Goal: Information Seeking & Learning: Learn about a topic

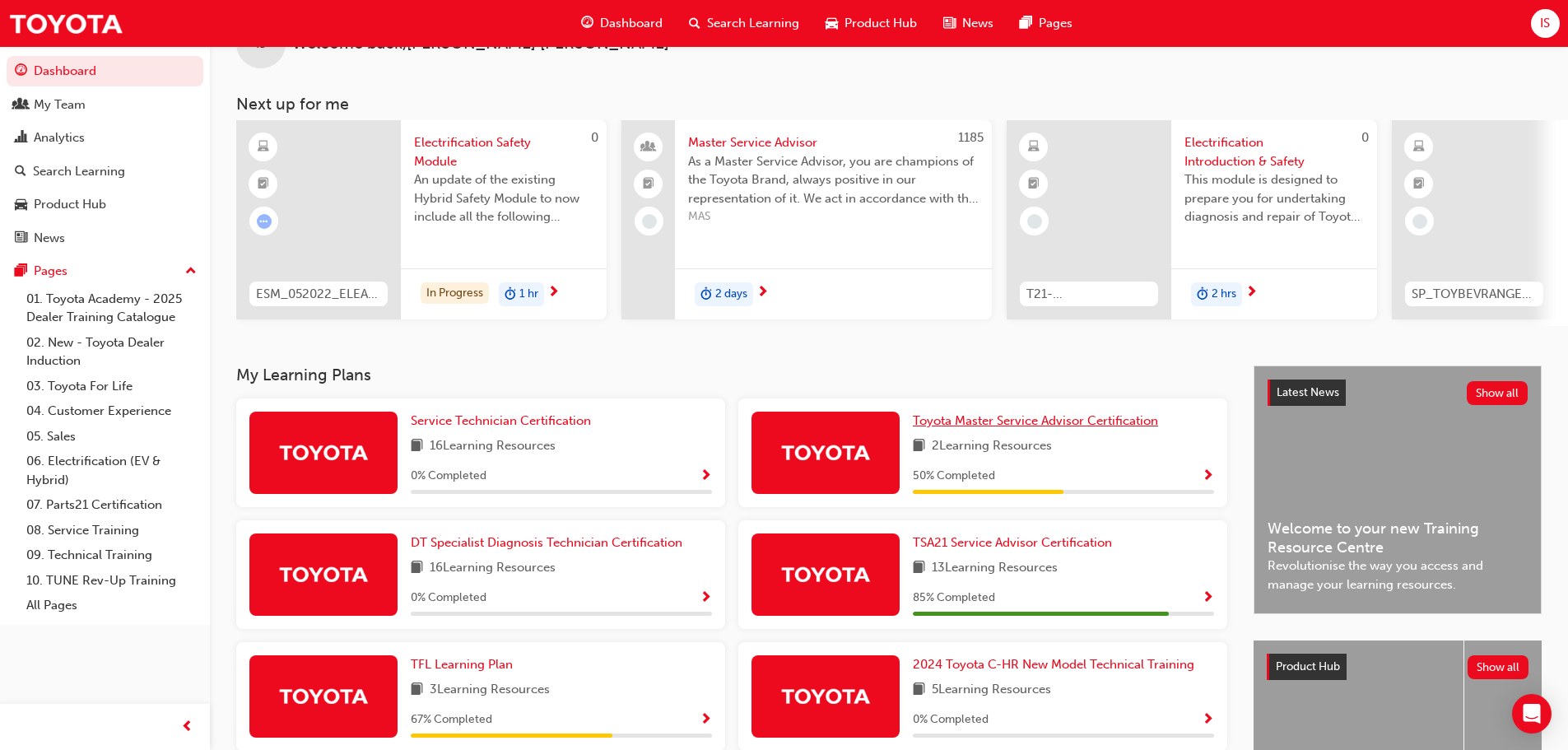
scroll to position [83, 0]
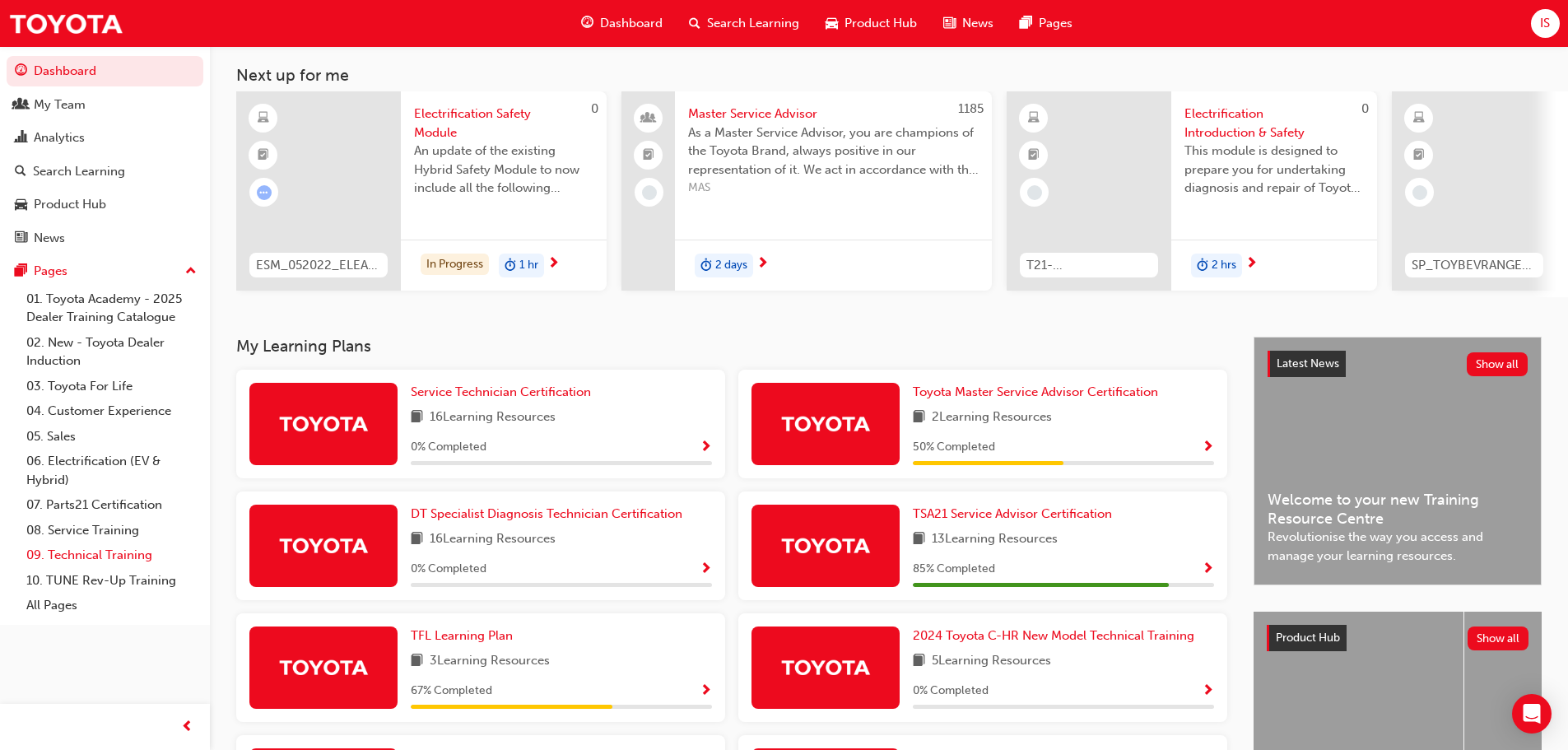
click at [96, 547] on link "09. Technical Training" at bounding box center [111, 554] width 183 height 26
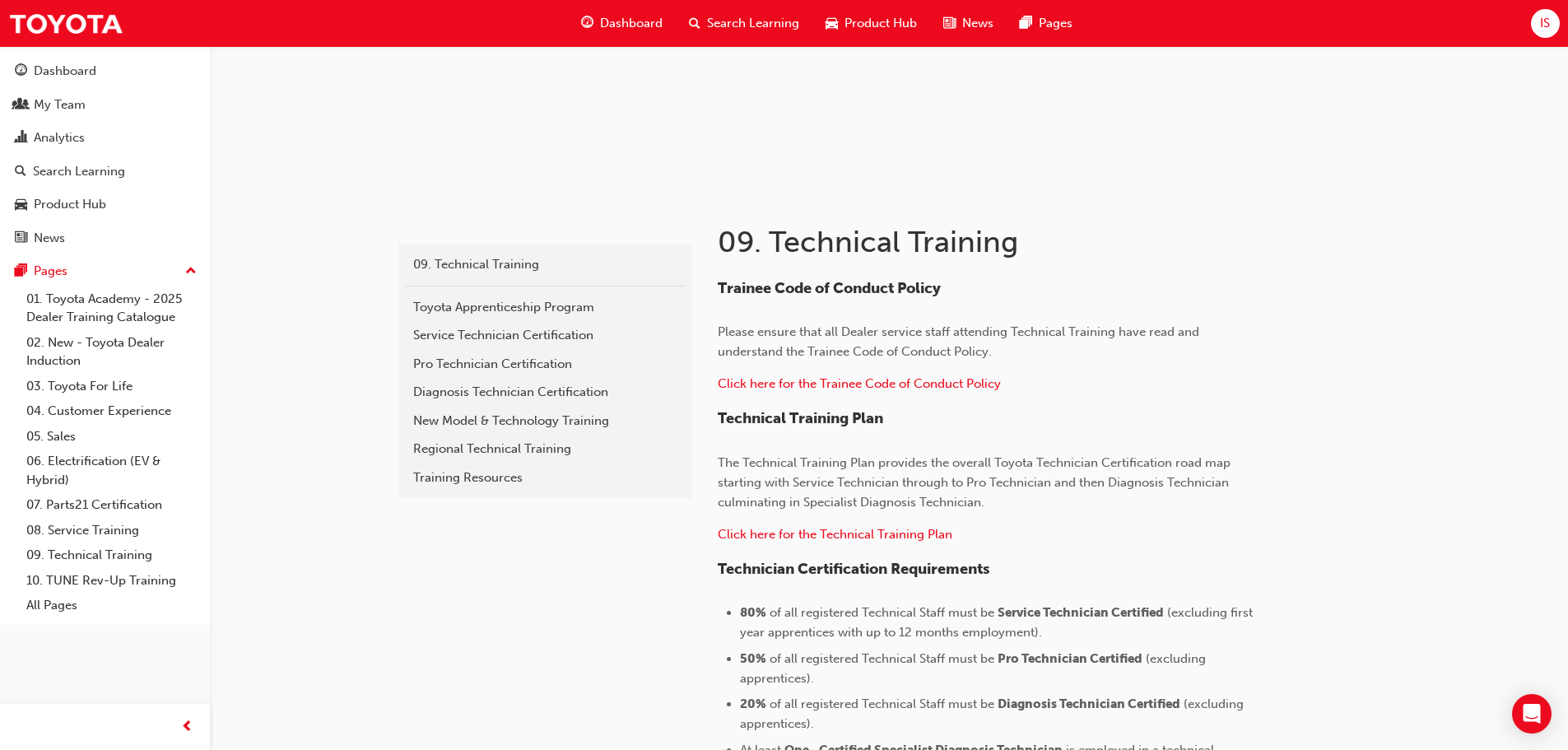
scroll to position [247, 0]
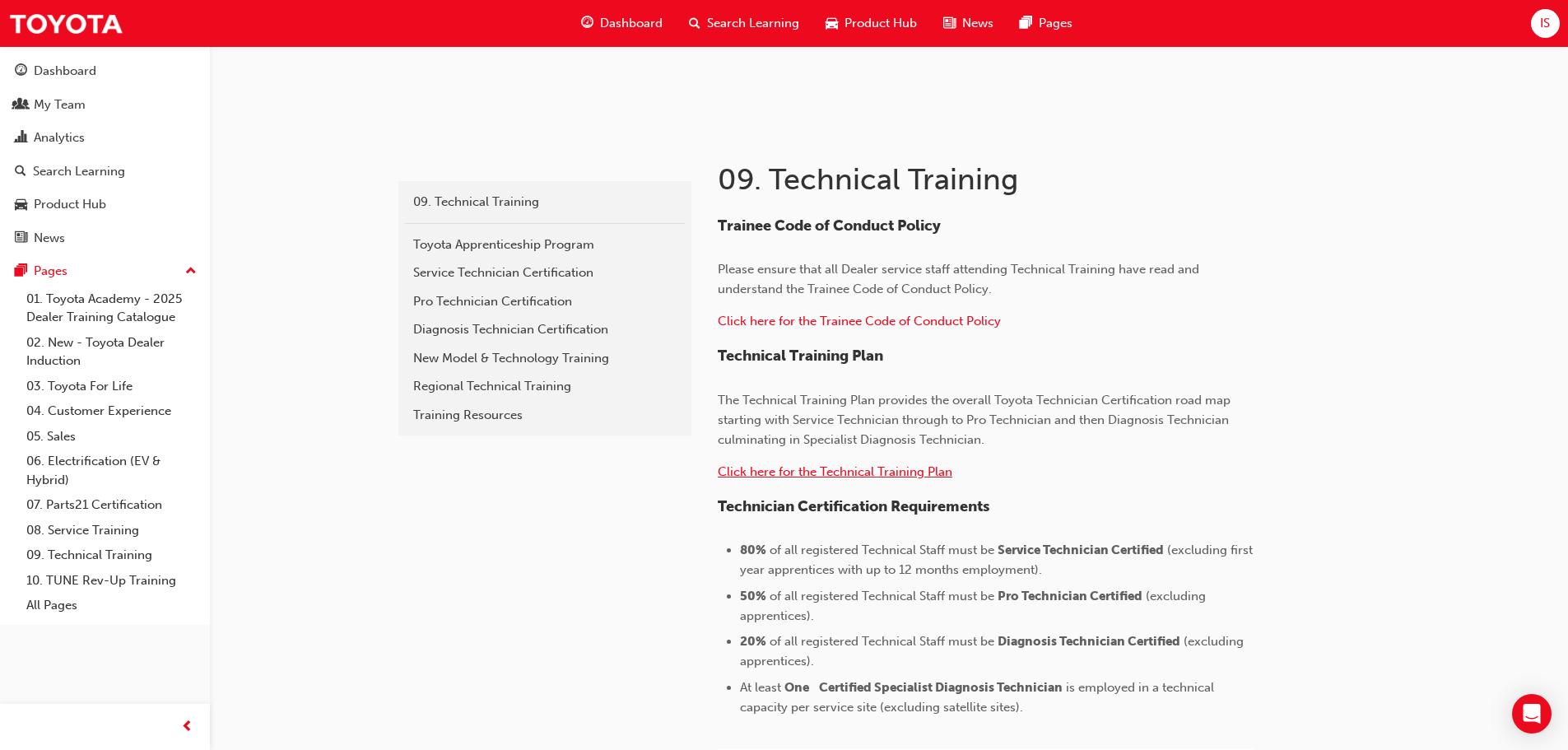
click at [808, 468] on span "Click here for the Technical Training Plan" at bounding box center [834, 472] width 234 height 15
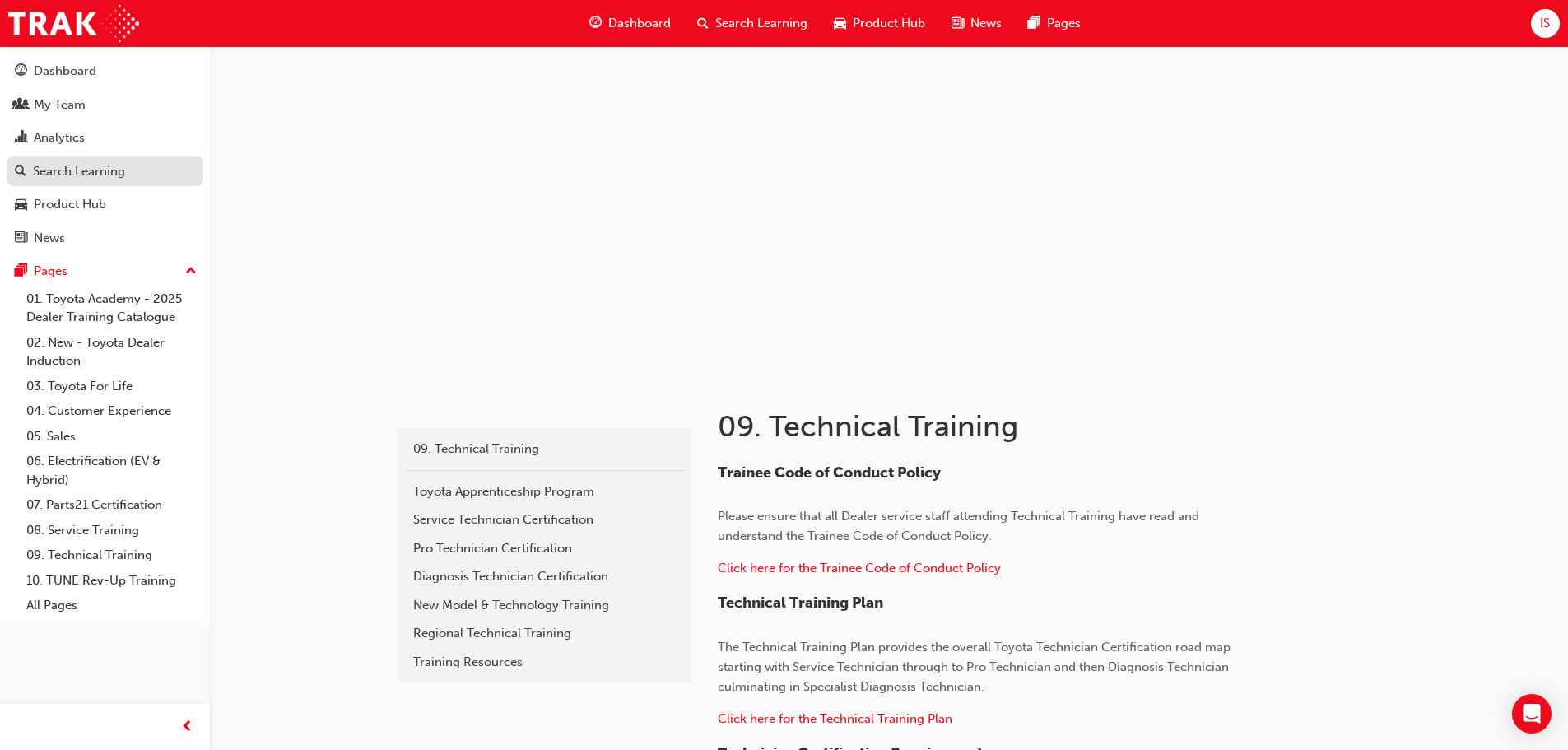
click at [127, 177] on div "Search Learning" at bounding box center [105, 172] width 180 height 21
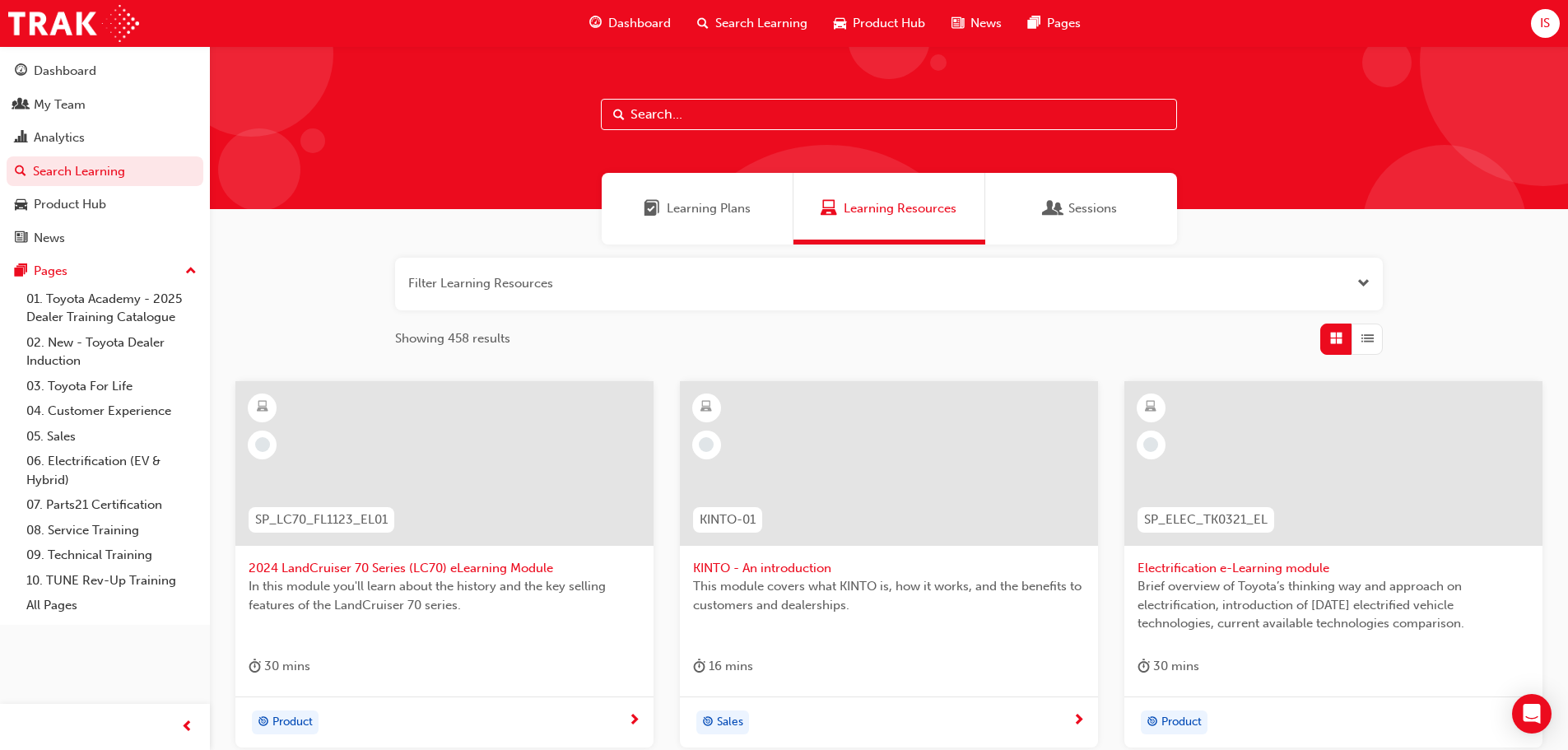
click at [721, 203] on span "Learning Plans" at bounding box center [708, 209] width 84 height 19
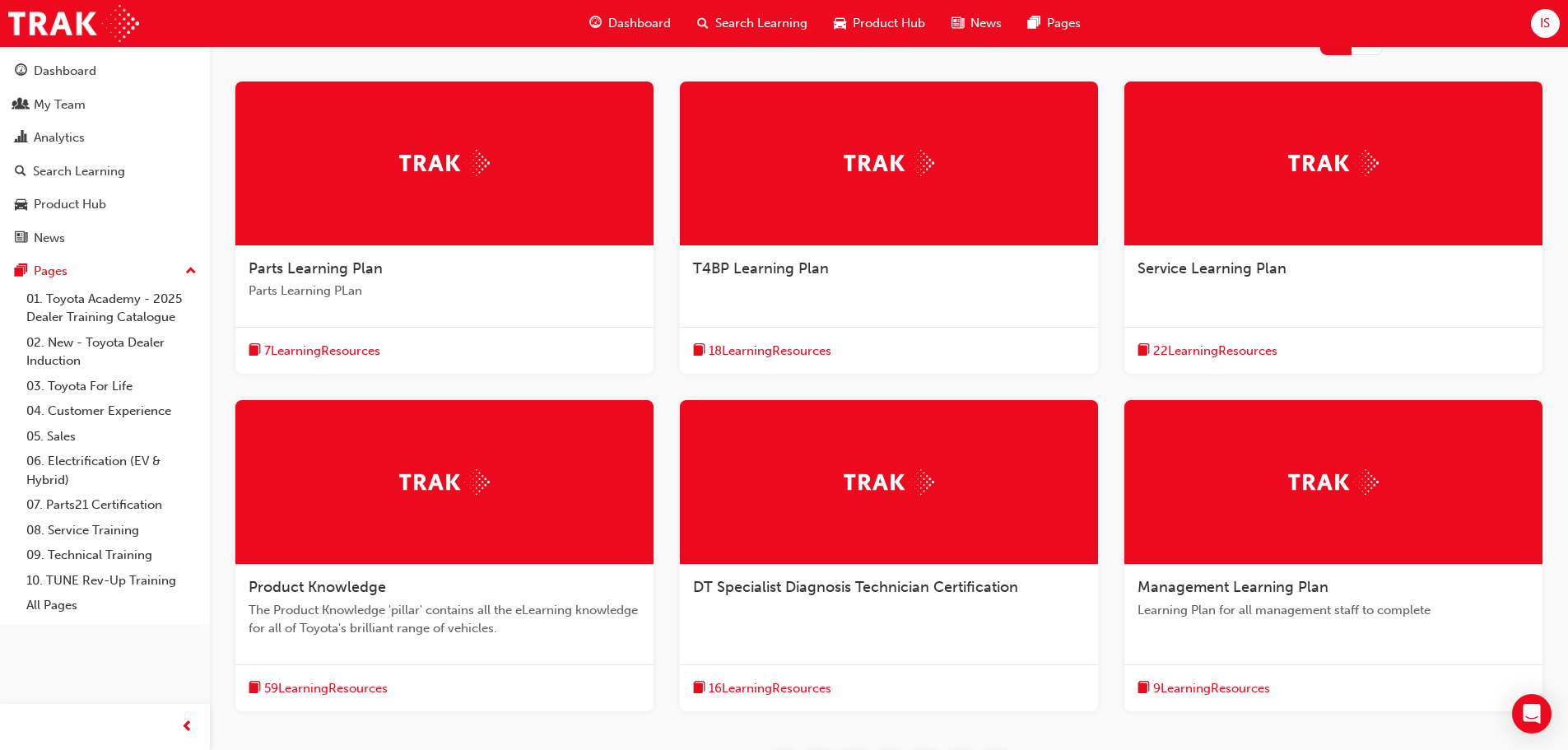
scroll to position [329, 0]
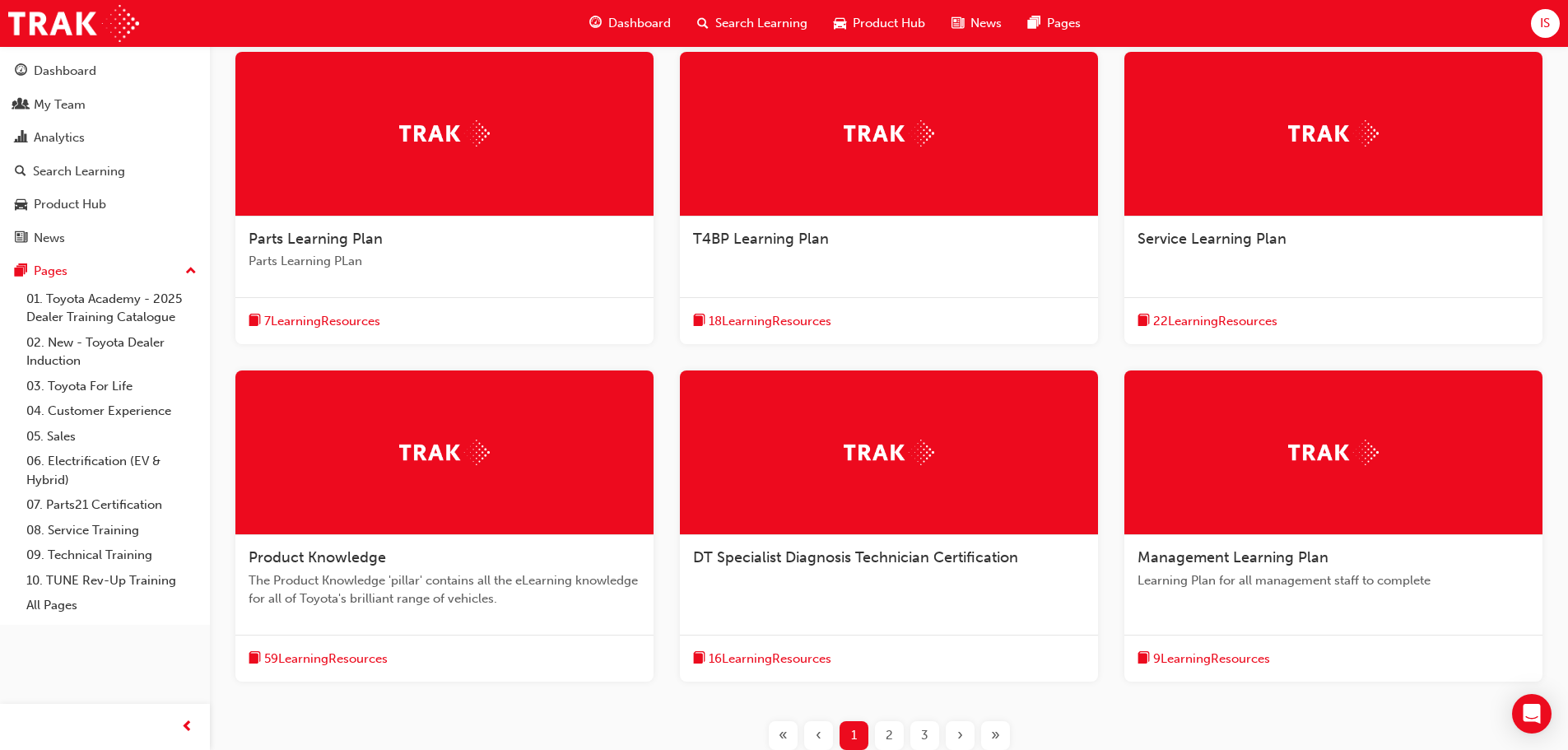
click at [870, 469] on div at bounding box center [888, 452] width 418 height 164
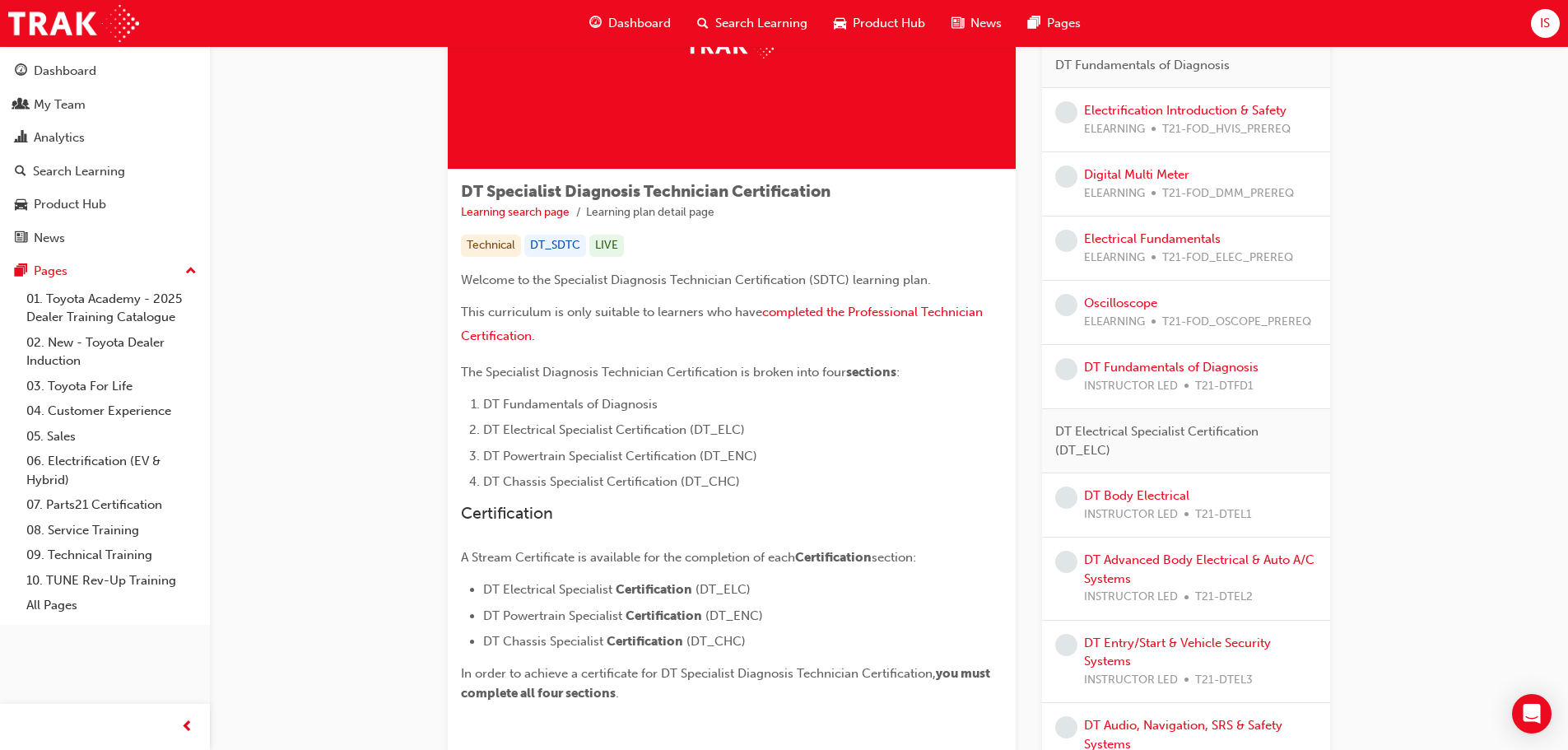
scroll to position [157, 0]
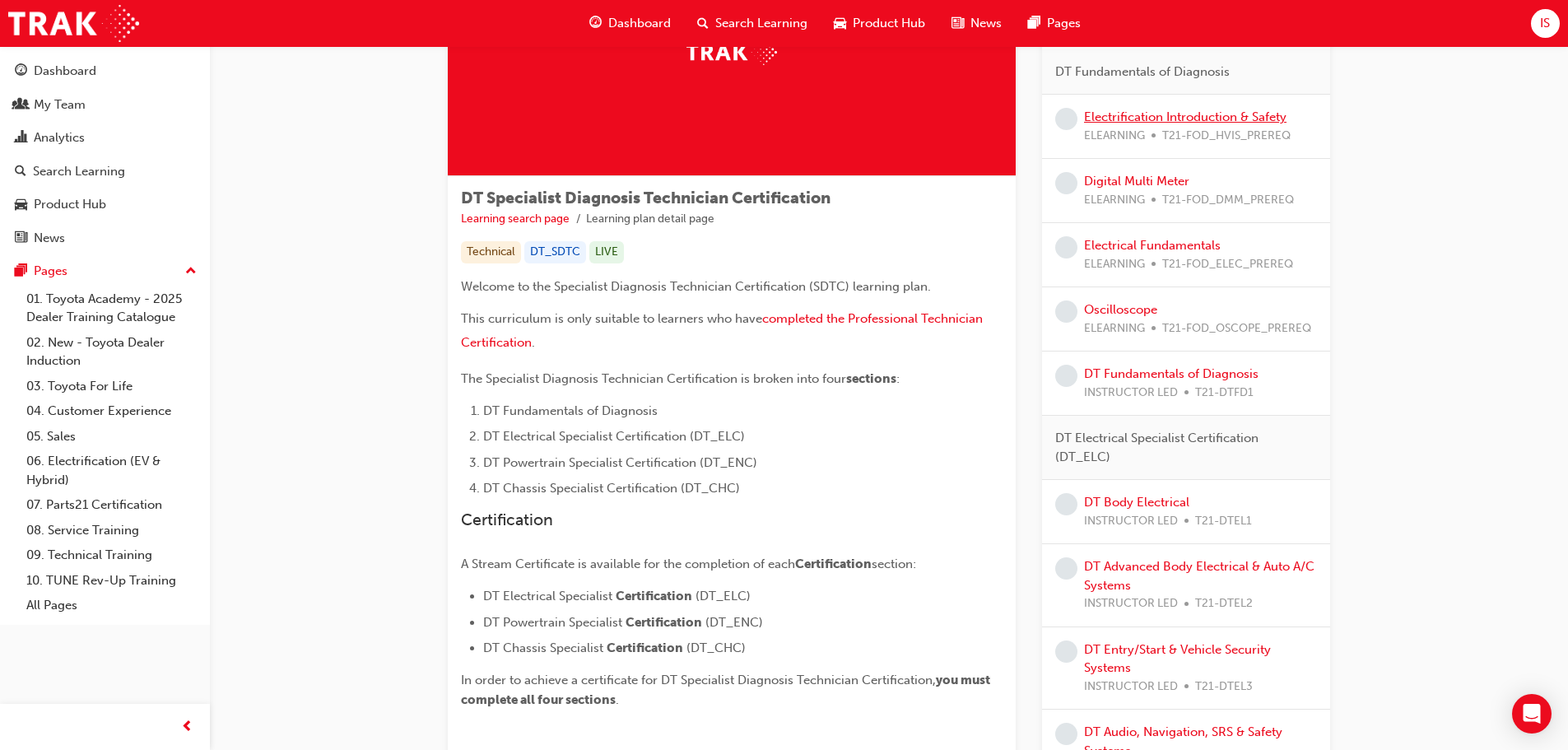
click at [1173, 111] on link "Electrification Introduction & Safety" at bounding box center [1185, 117] width 202 height 15
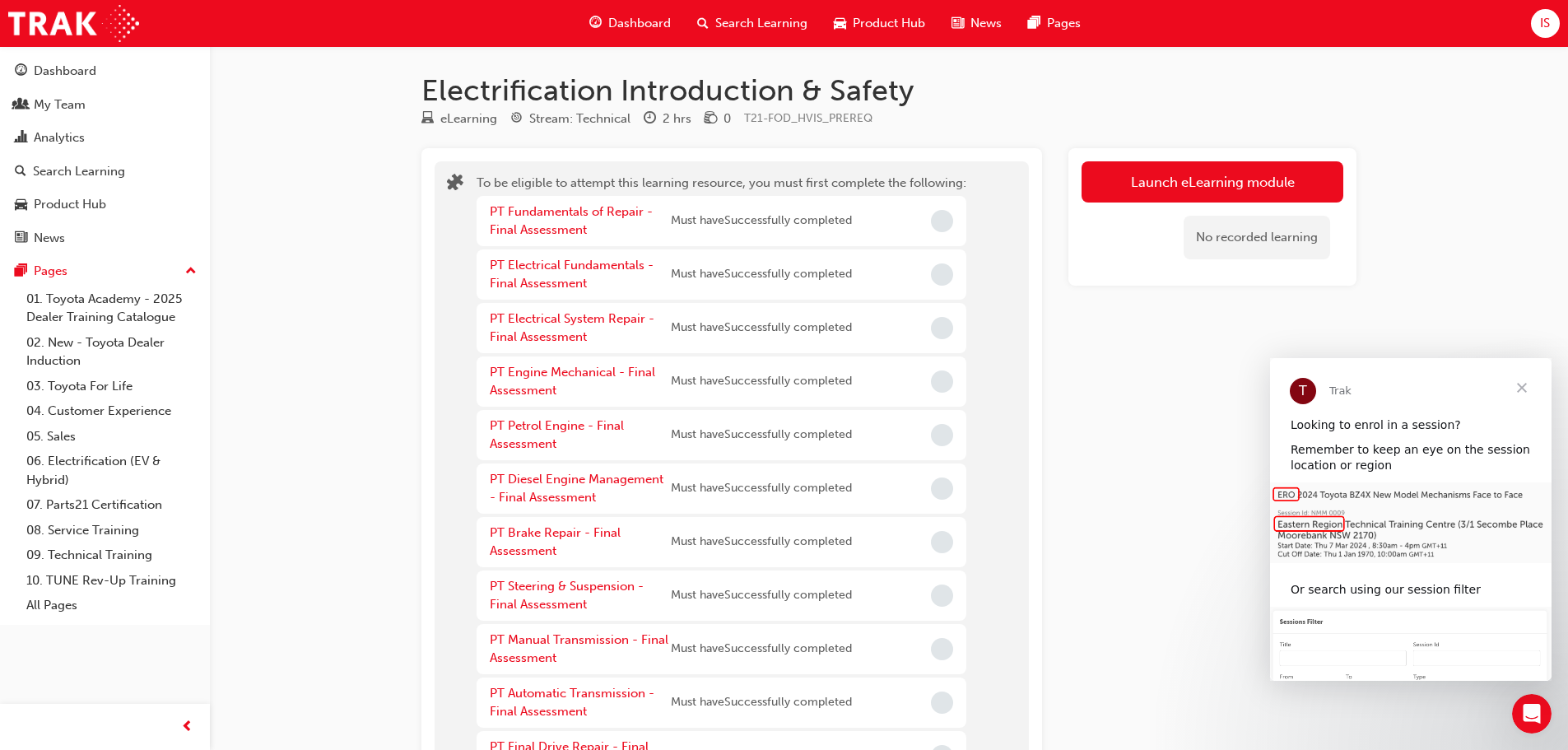
click at [1521, 390] on span "Close" at bounding box center [1521, 387] width 59 height 59
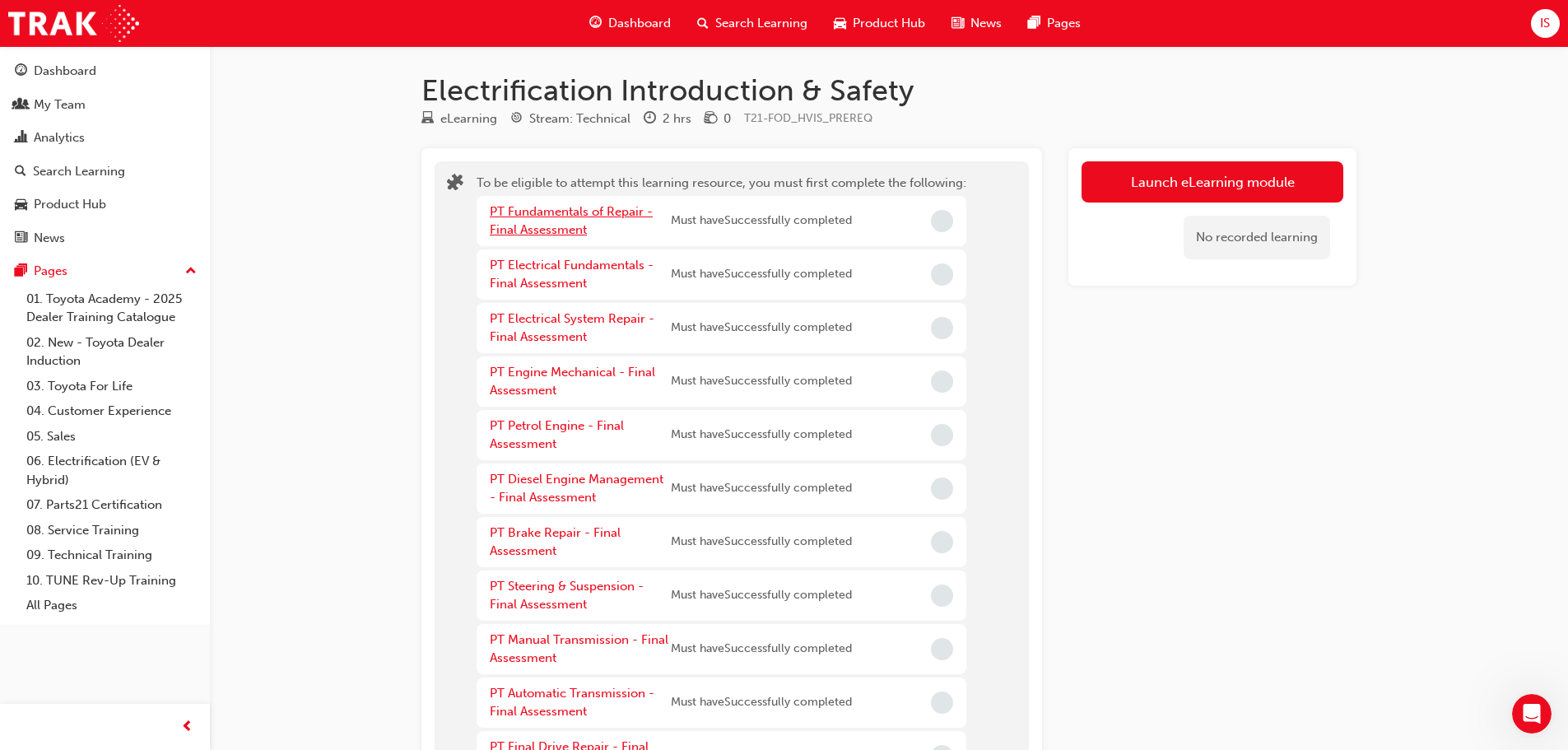
click at [600, 211] on link "PT Fundamentals of Repair - Final Assessment" at bounding box center [571, 221] width 163 height 34
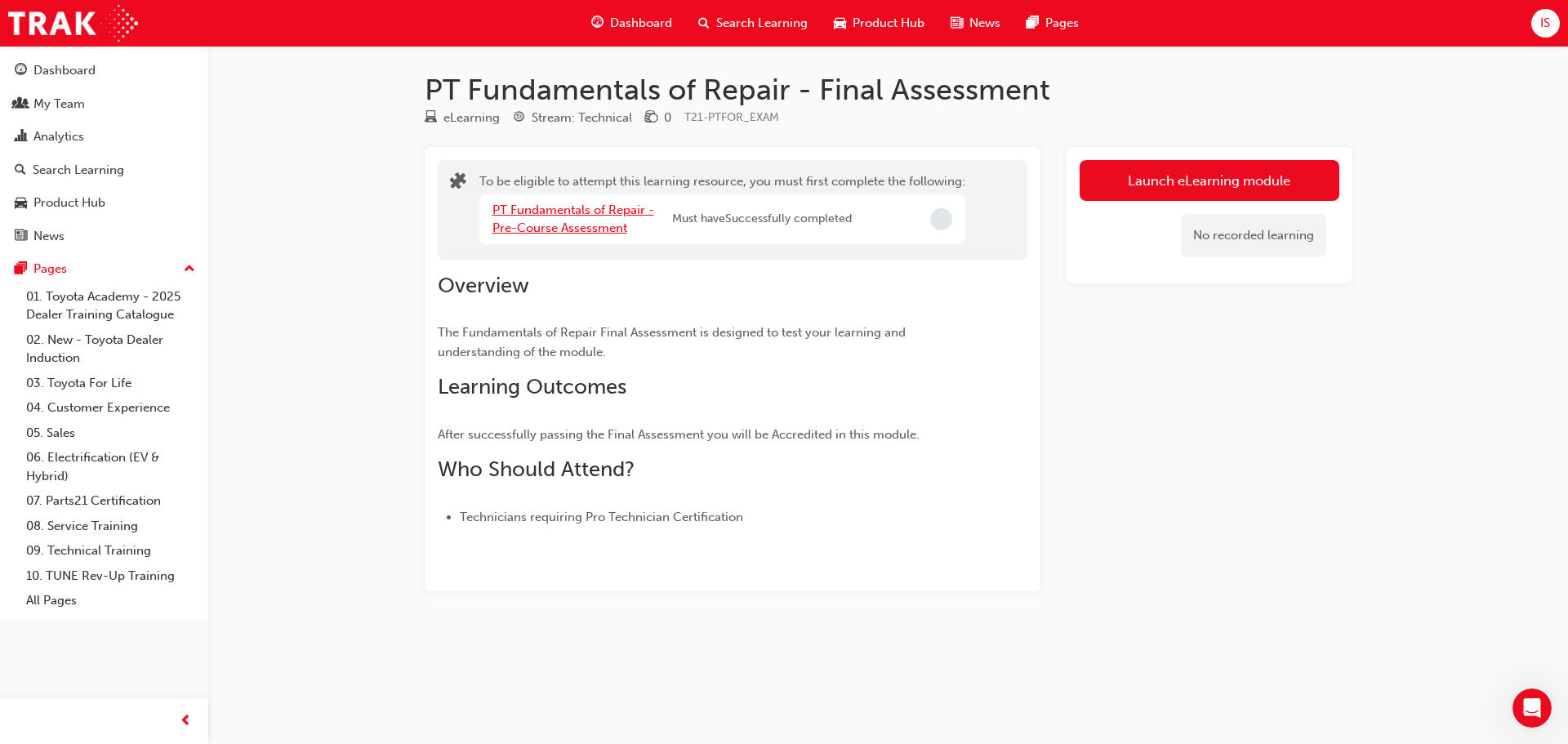
click at [549, 211] on link "PT Fundamentals of Repair - Pre-Course Assessment" at bounding box center [574, 219] width 162 height 34
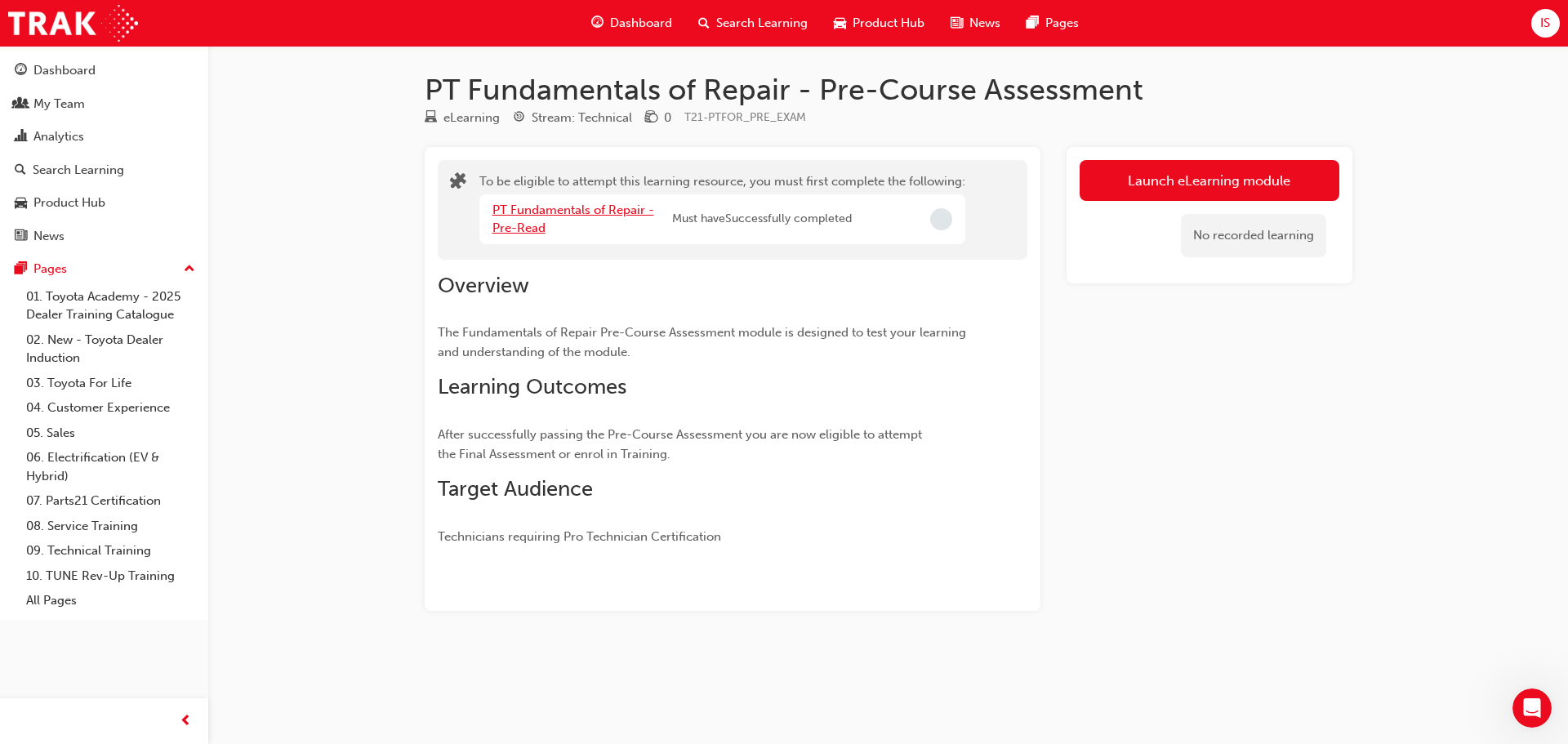
click at [538, 207] on link "PT Fundamentals of Repair - Pre-Read" at bounding box center [574, 219] width 162 height 34
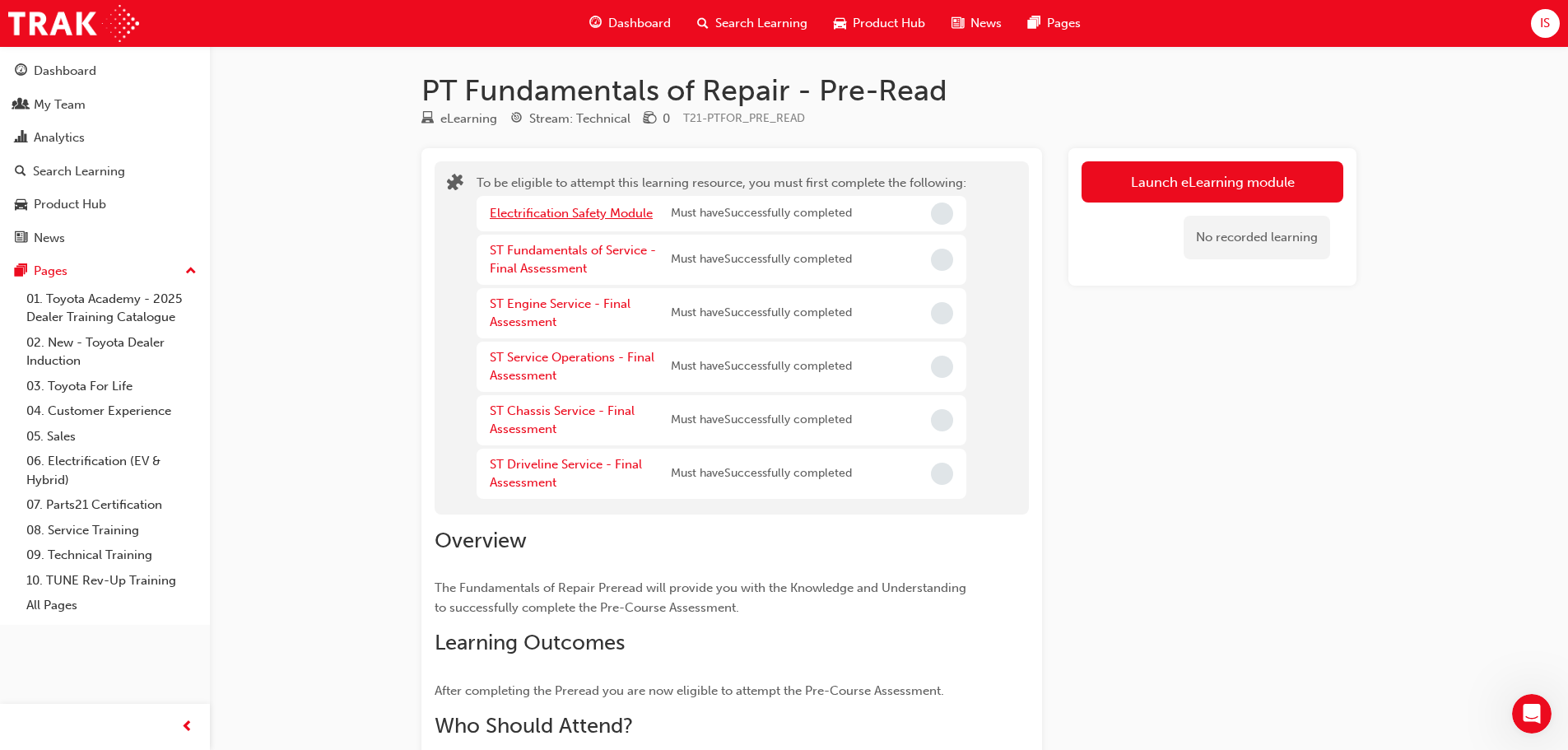
click at [609, 208] on link "Electrification Safety Module" at bounding box center [571, 214] width 163 height 15
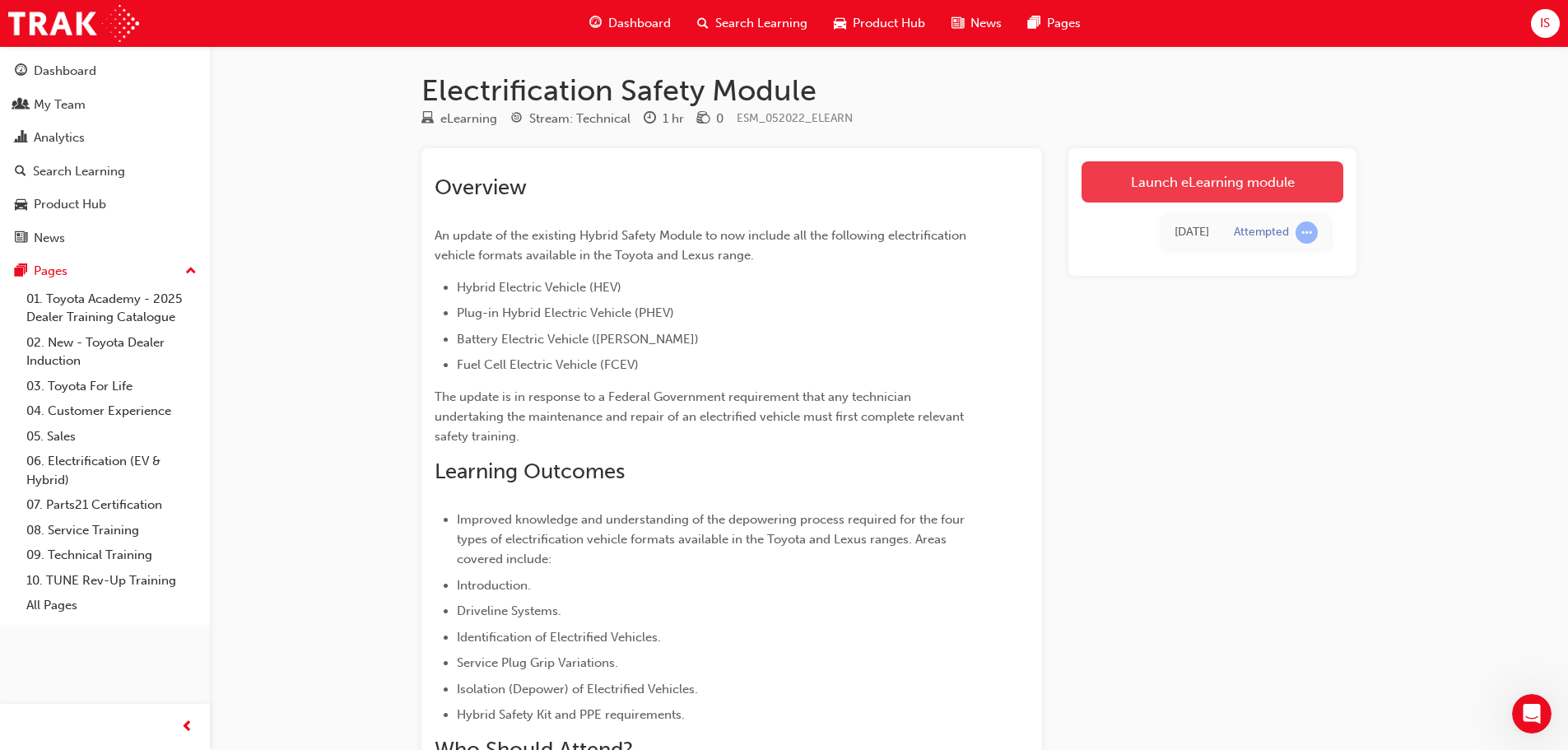
click at [1186, 186] on link "Launch eLearning module" at bounding box center [1212, 181] width 262 height 41
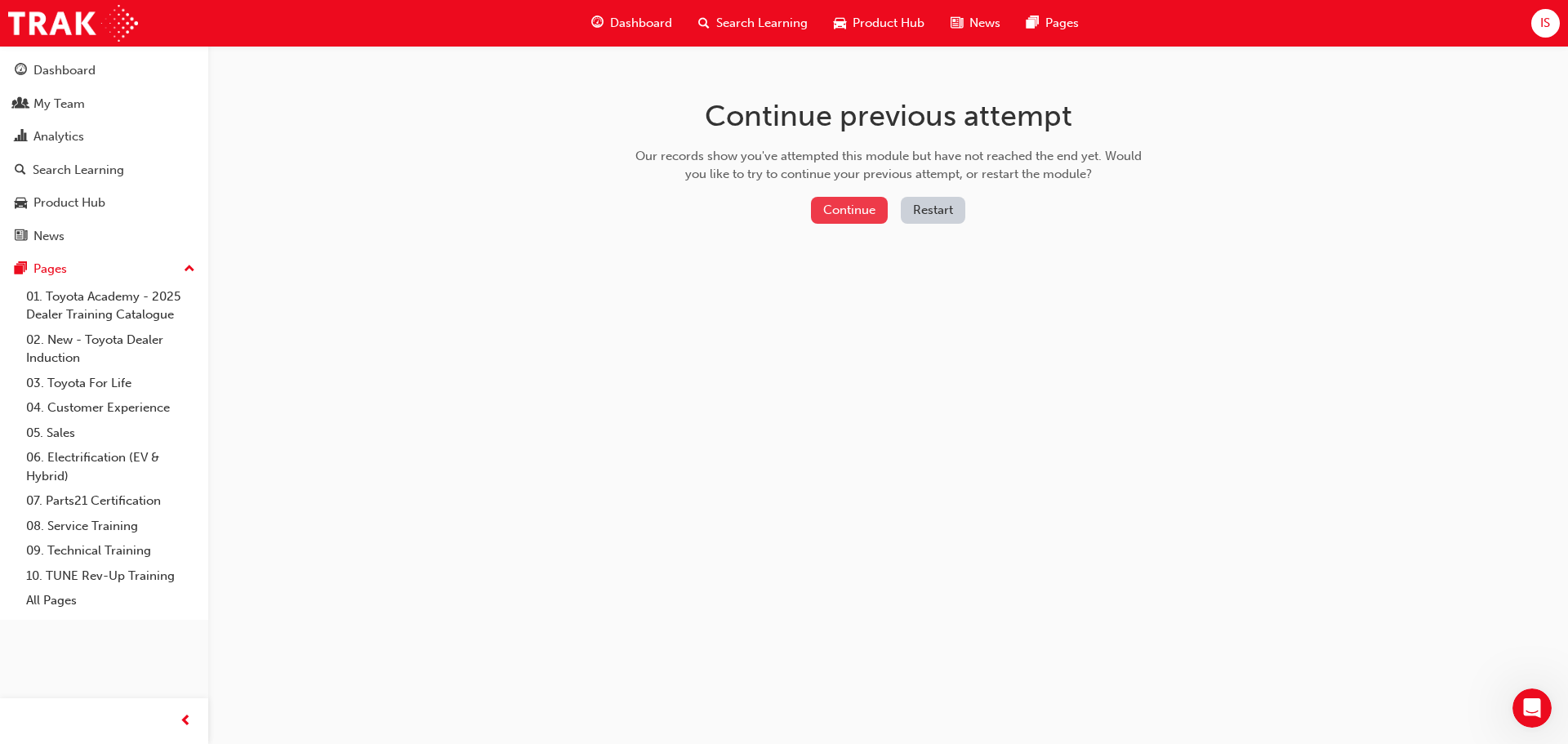
click at [853, 213] on button "Continue" at bounding box center [849, 210] width 77 height 27
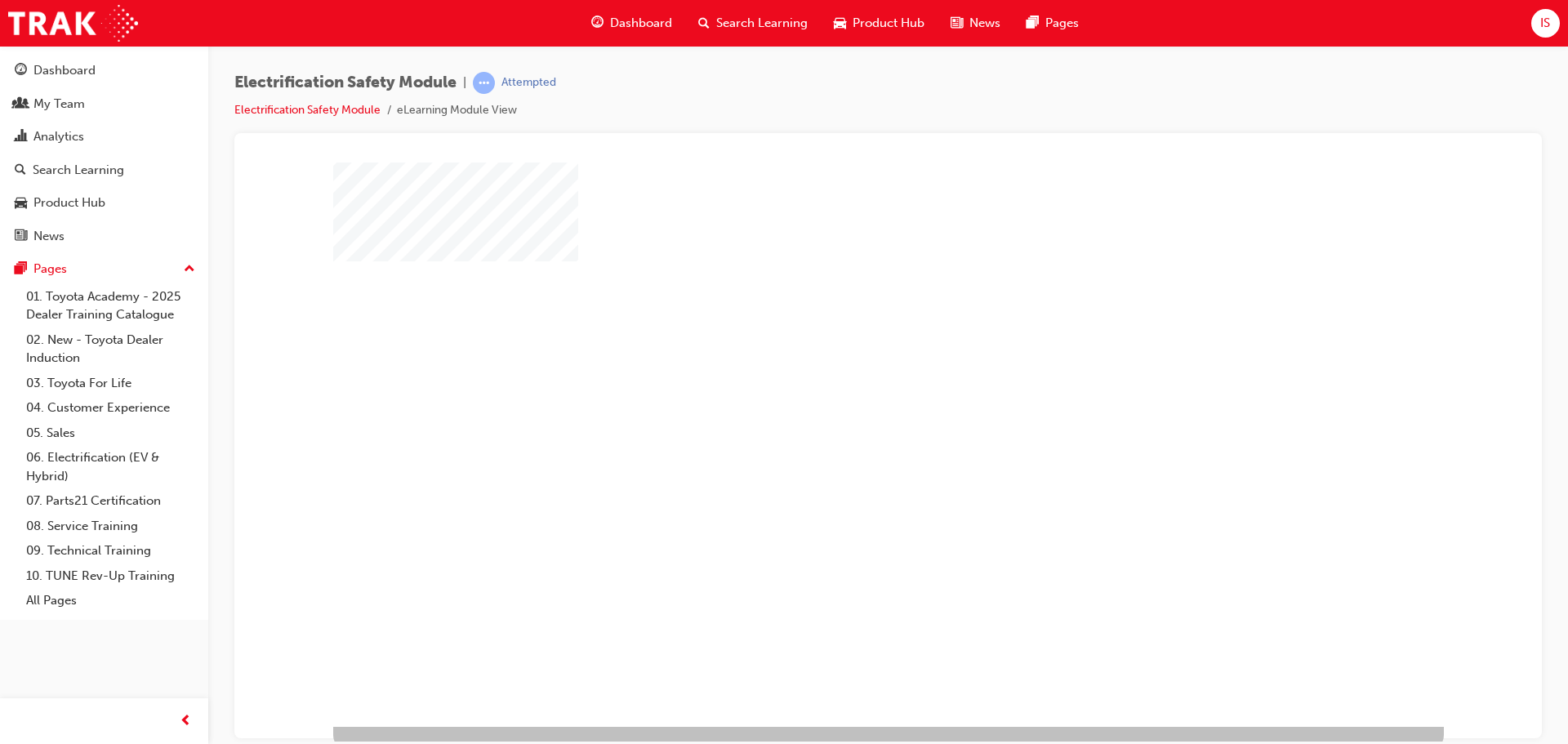
scroll to position [34, 0]
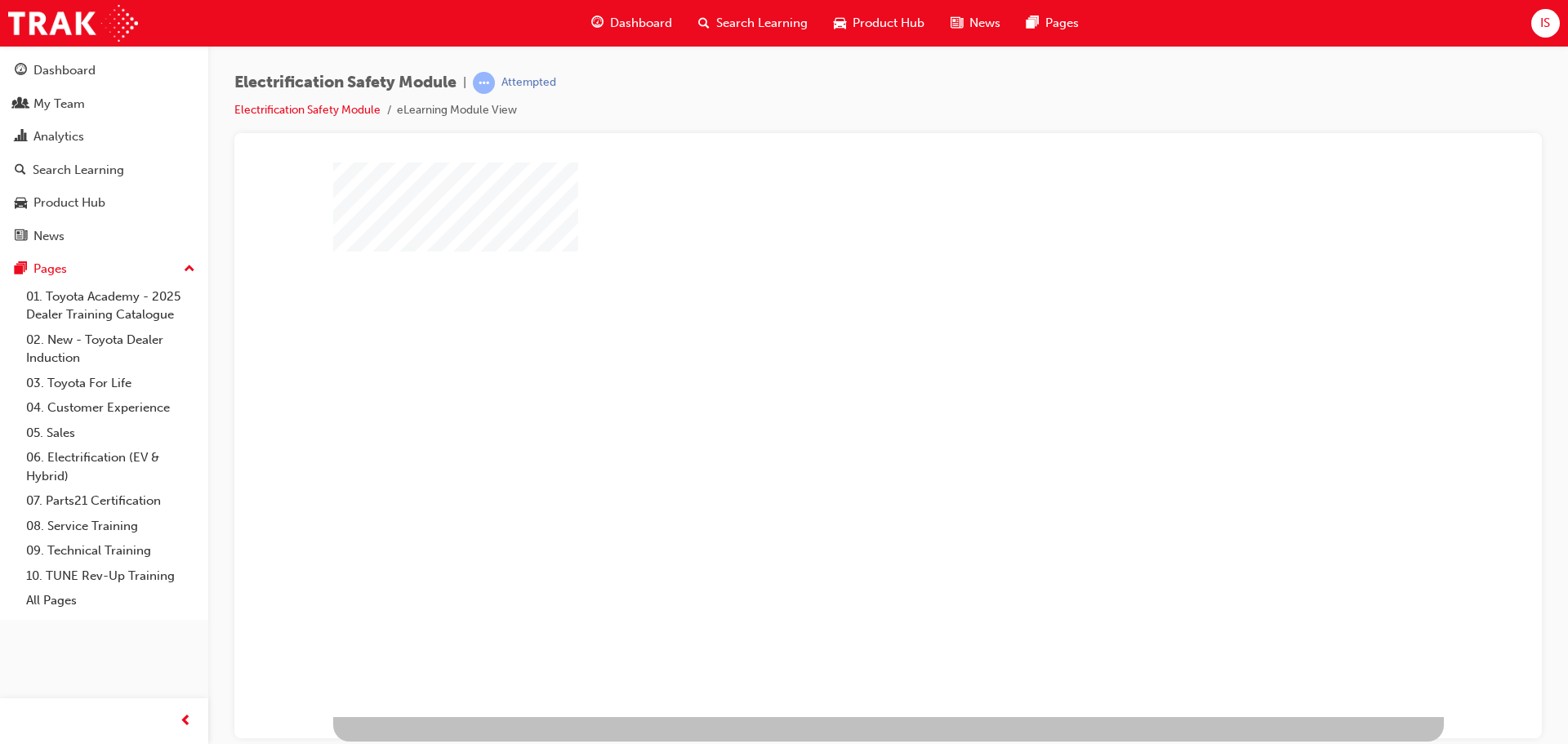
click at [841, 371] on div "play" at bounding box center [841, 371] width 0 height 0
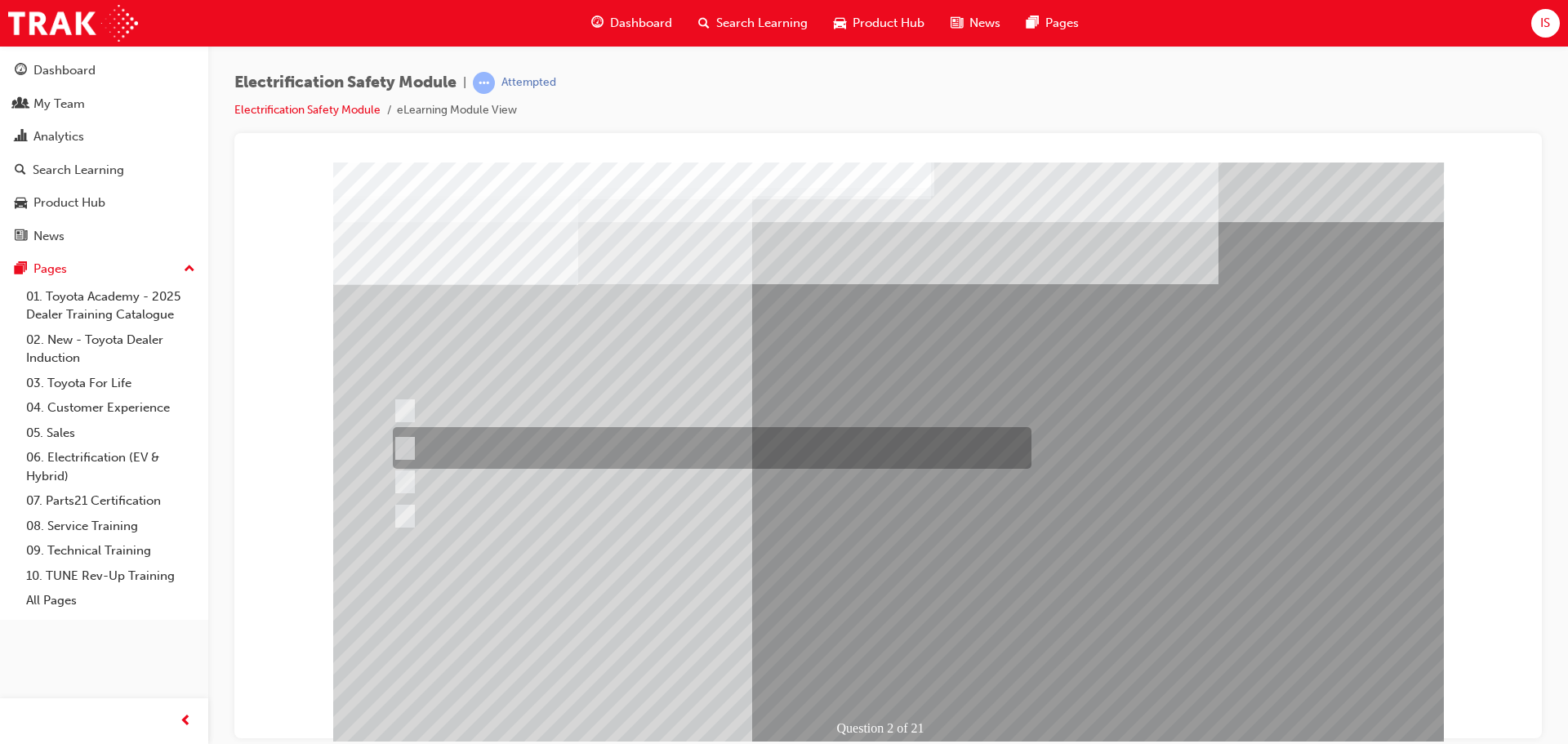
click at [398, 445] on input "The Battery Electric uses AC & DC charging capability and has no petrol engine." at bounding box center [401, 447] width 18 height 18
radio input "true"
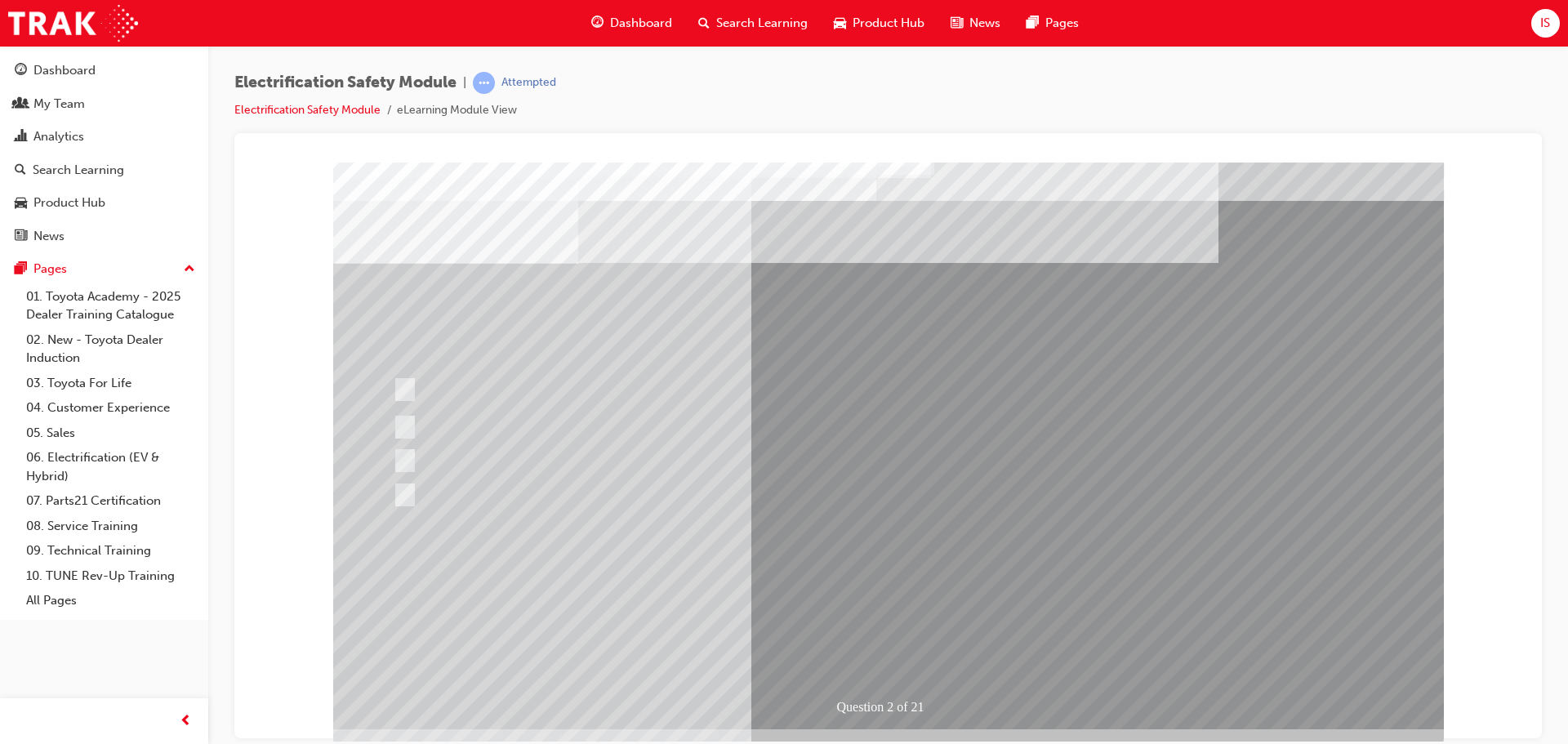
scroll to position [34, 0]
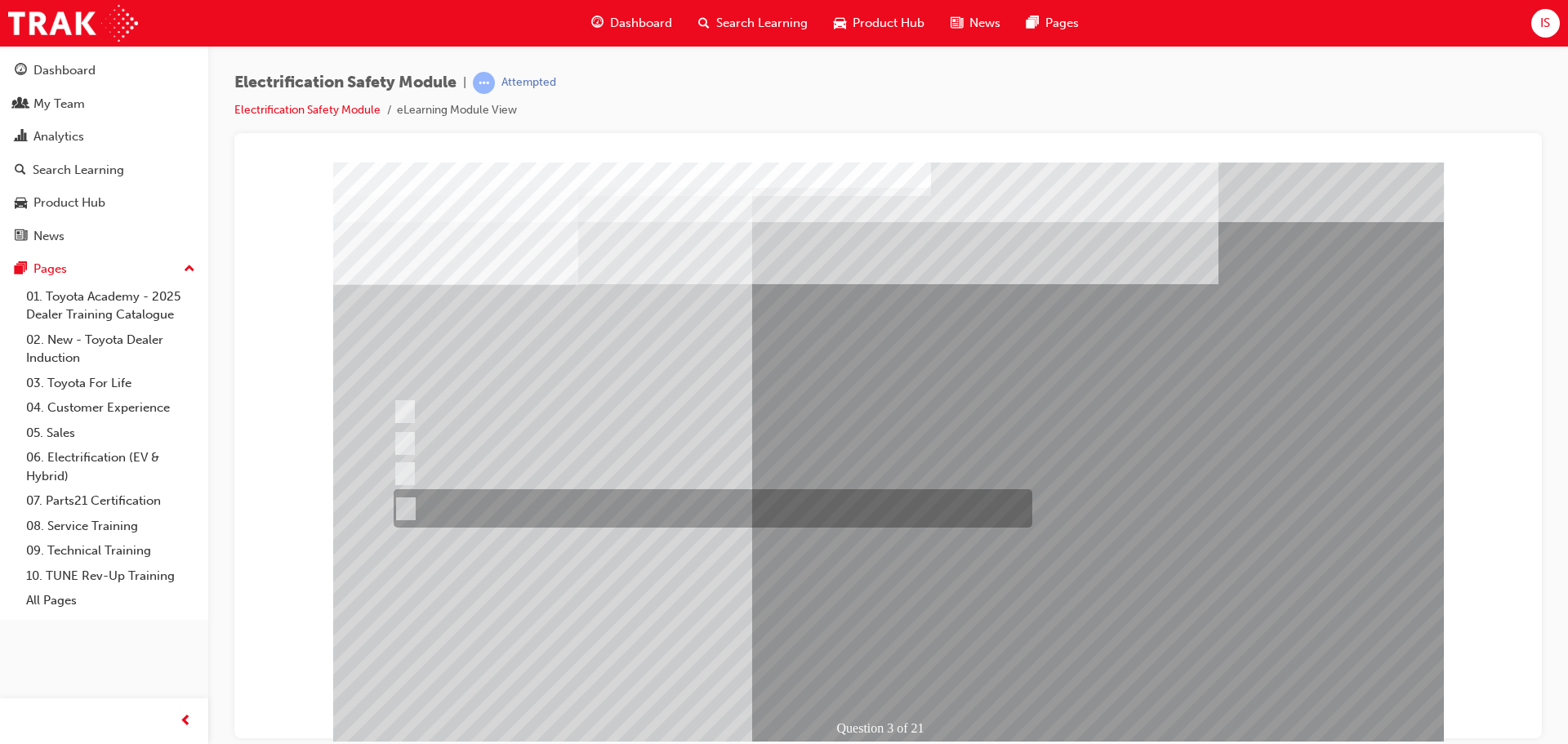
click at [410, 505] on input "The FCEV produces electric power via a Fuel Cell Stack supporting the Hybrid ba…" at bounding box center [402, 509] width 18 height 18
radio input "true"
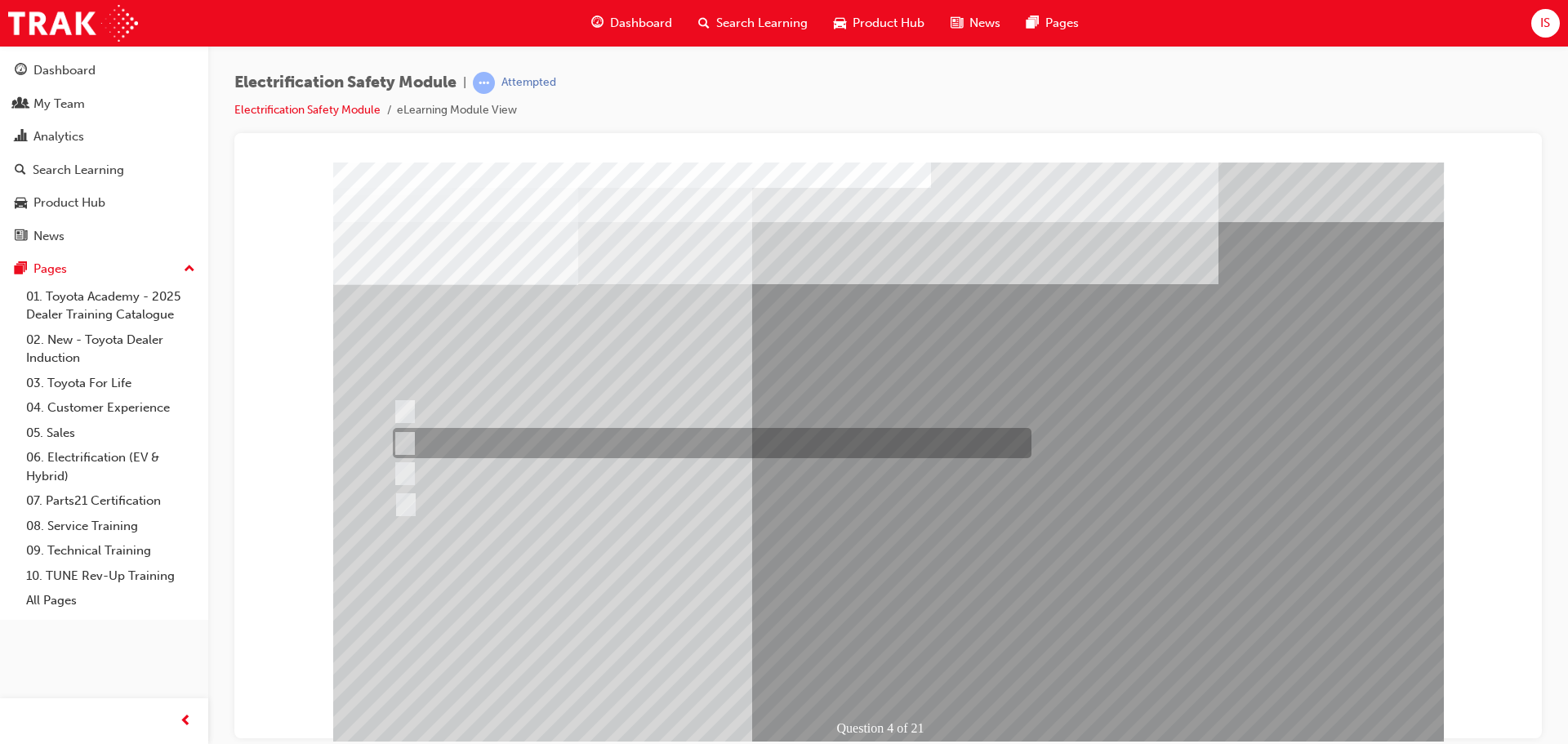
click at [409, 439] on input "EV or H2 labels on the License Plate." at bounding box center [400, 443] width 18 height 18
checkbox input "true"
